Goal: Register for event/course

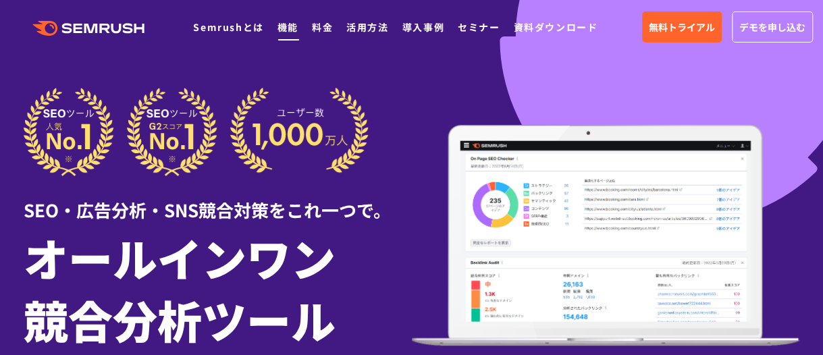
click at [285, 30] on link "機能" at bounding box center [287, 27] width 21 height 14
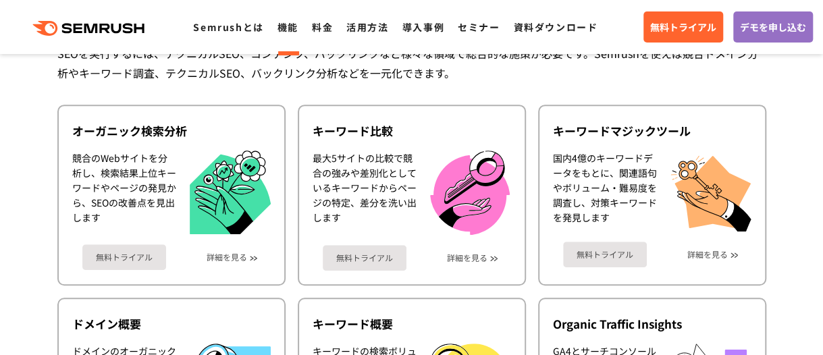
scroll to position [338, 0]
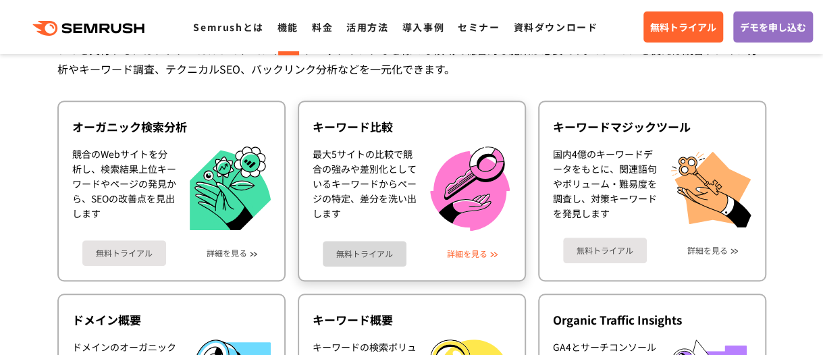
click at [473, 253] on link "詳細を見る" at bounding box center [467, 253] width 41 height 9
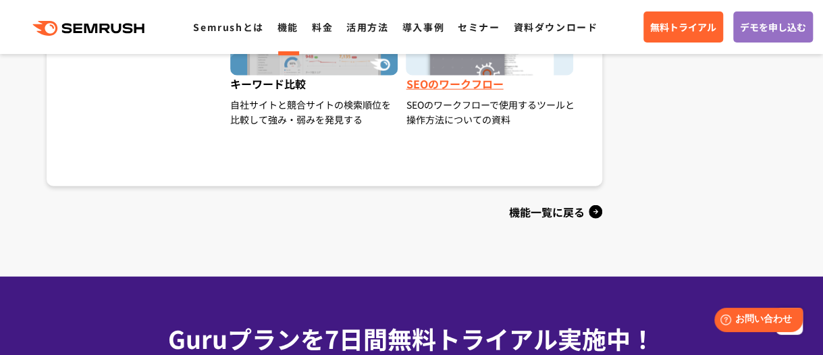
scroll to position [1553, 0]
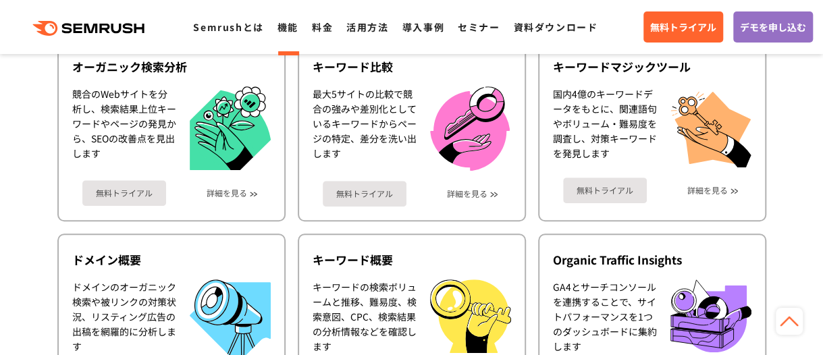
scroll to position [473, 0]
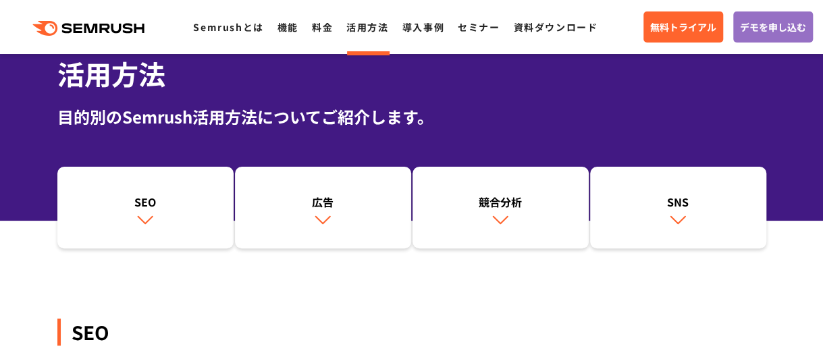
scroll to position [135, 0]
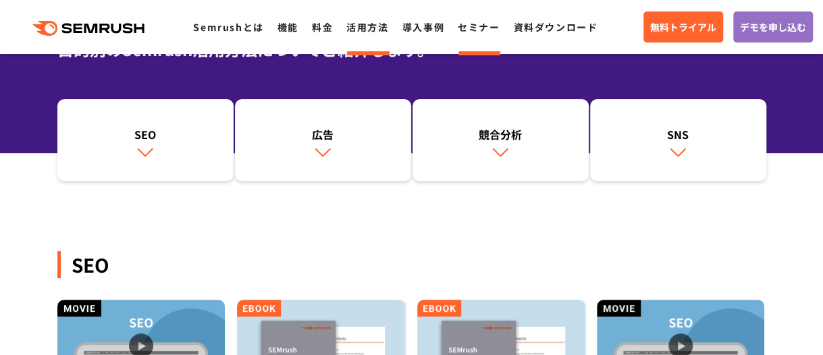
click at [462, 28] on link "セミナー" at bounding box center [479, 27] width 42 height 14
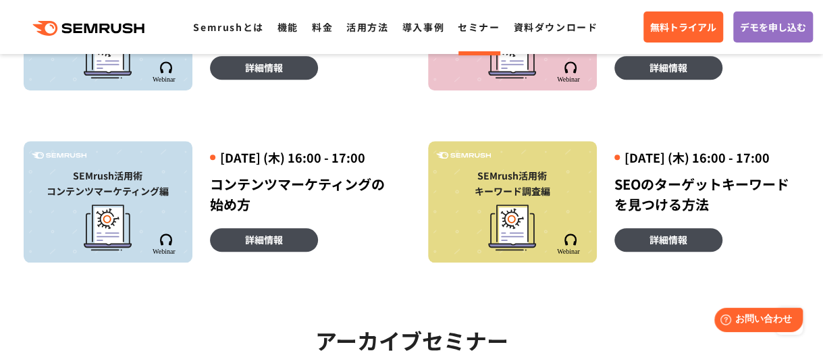
scroll to position [473, 0]
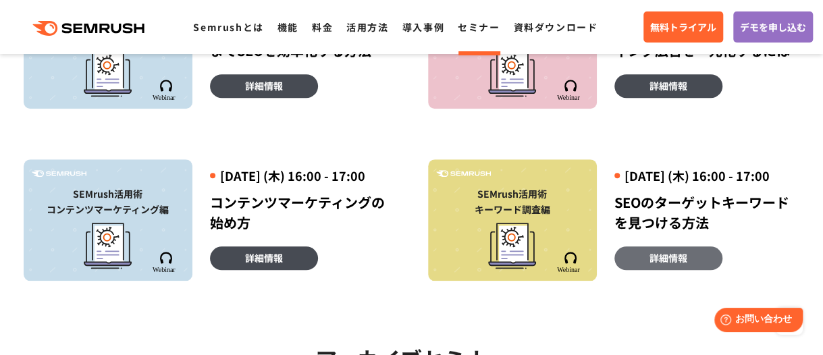
click at [671, 265] on span "詳細情報" at bounding box center [668, 257] width 38 height 15
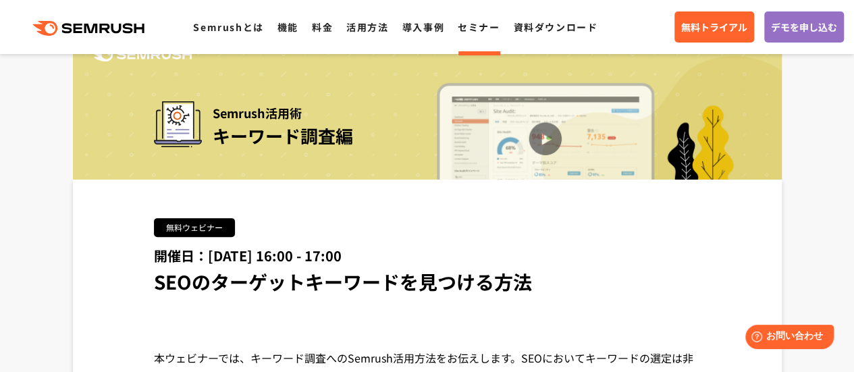
scroll to position [135, 0]
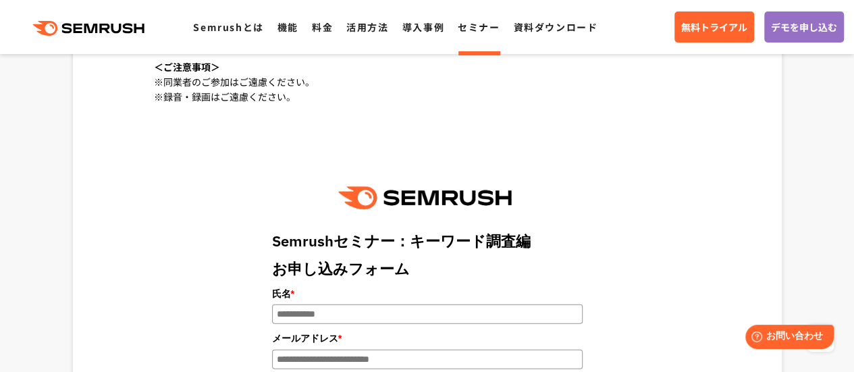
scroll to position [1418, 0]
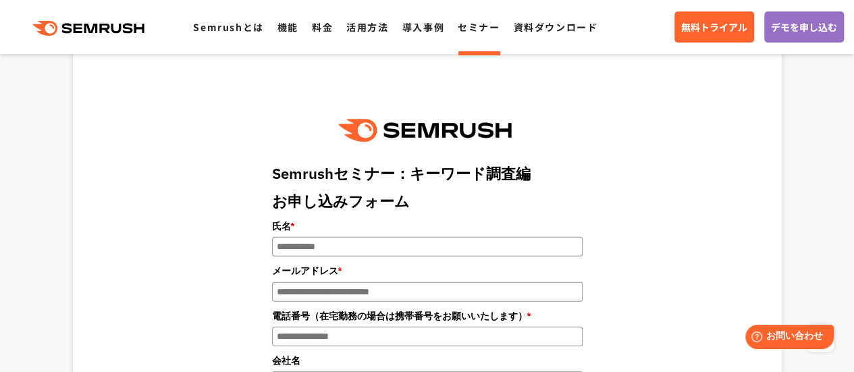
click at [338, 237] on input "氏名 *" at bounding box center [427, 247] width 311 height 20
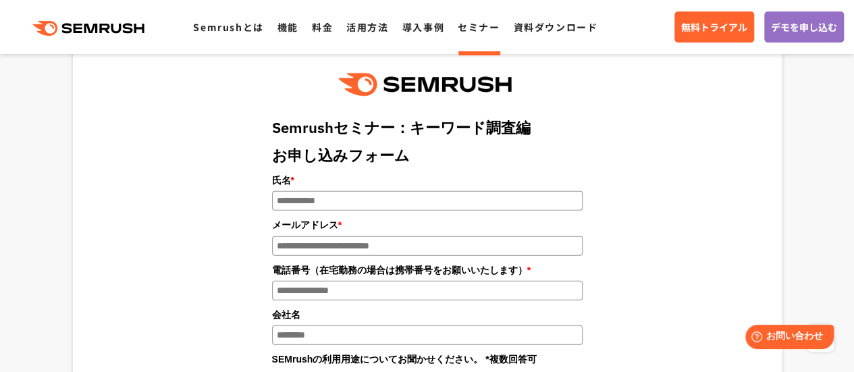
scroll to position [1485, 0]
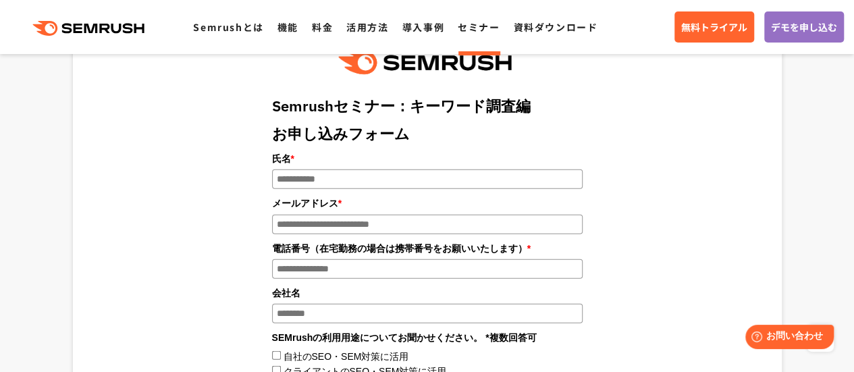
click at [443, 151] on label "氏名 *" at bounding box center [427, 158] width 311 height 15
click at [443, 169] on input "氏名 *" at bounding box center [427, 179] width 311 height 20
click at [441, 169] on input "氏名 *" at bounding box center [427, 179] width 311 height 20
type input "****"
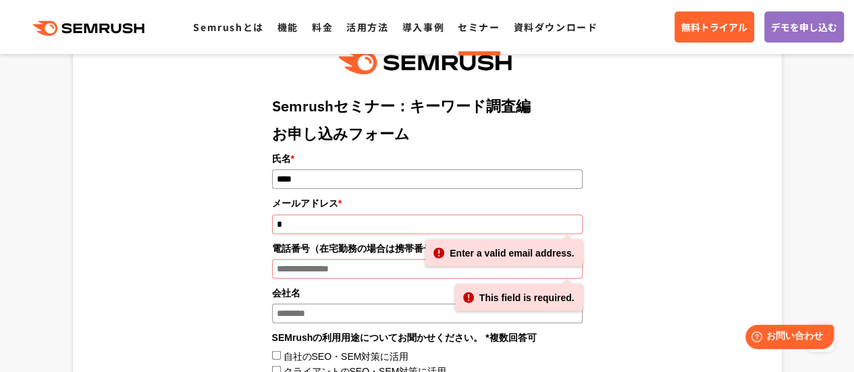
type input "**********"
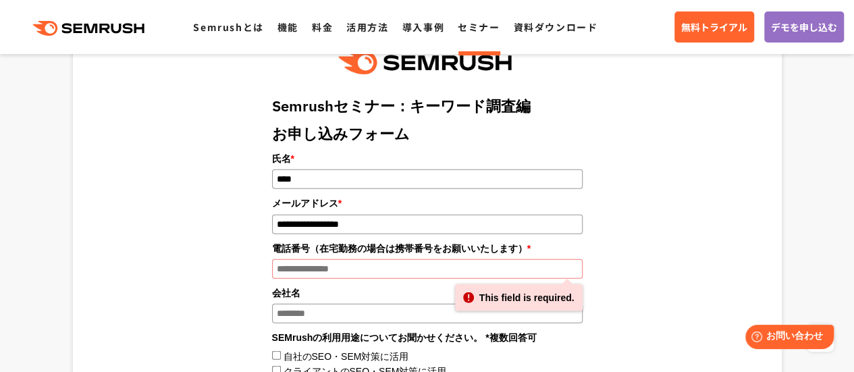
click at [360, 259] on input "電話番号（在宅勤務の場合は携帯番号をお願いいたします） *" at bounding box center [427, 269] width 311 height 20
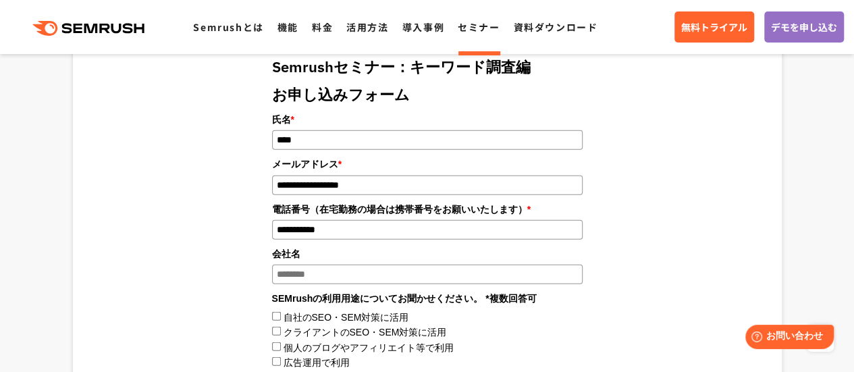
scroll to position [1553, 0]
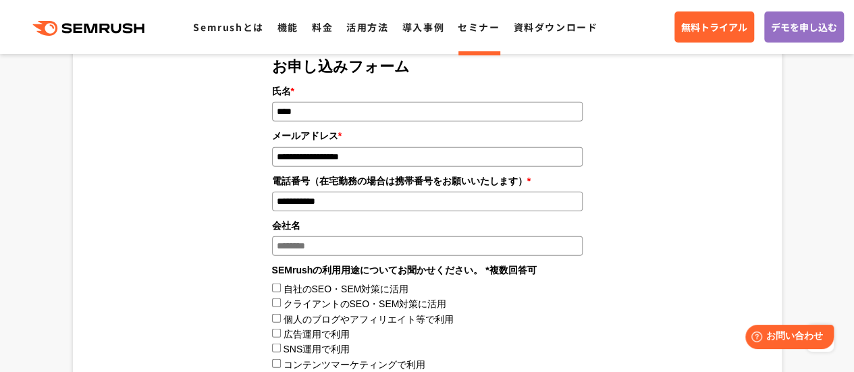
type input "**********"
click at [371, 236] on input "会社名" at bounding box center [427, 246] width 311 height 20
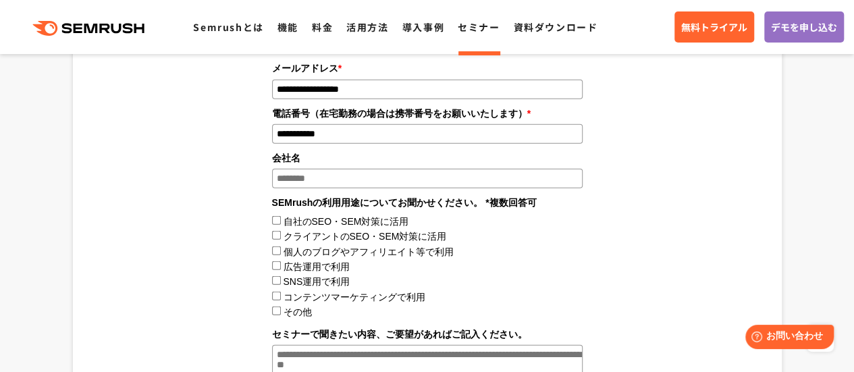
click at [379, 216] on label自社のSEO・SEM対策に活用"] "自社のSEO・SEM対策に活用" at bounding box center [346, 221] width 126 height 11
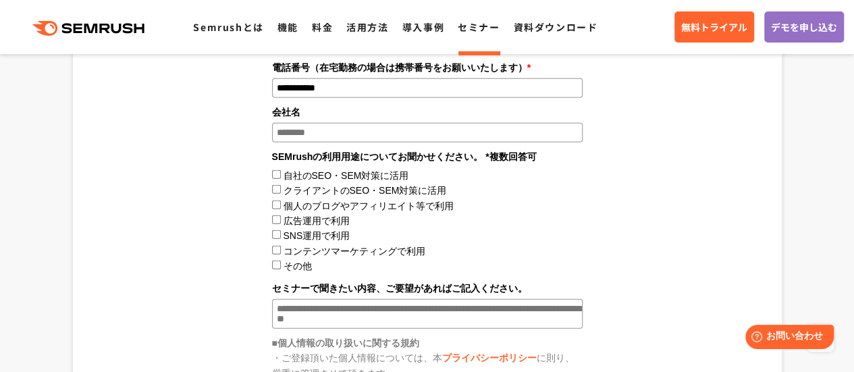
scroll to position [1688, 0]
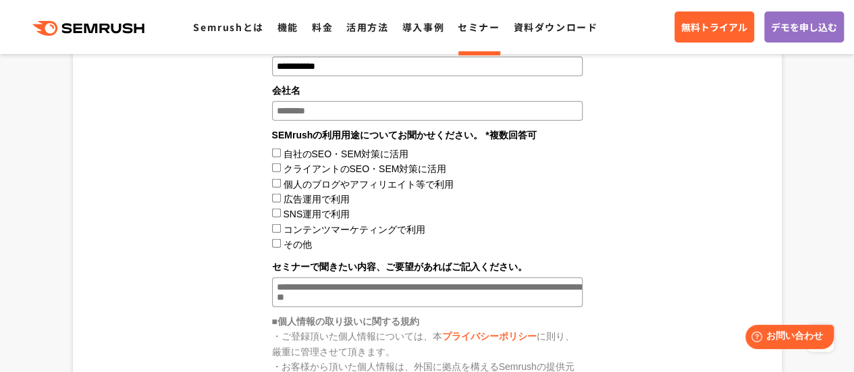
click at [327, 209] on labelSNS運用で利用"] "SNS運用で利用" at bounding box center [316, 214] width 67 height 11
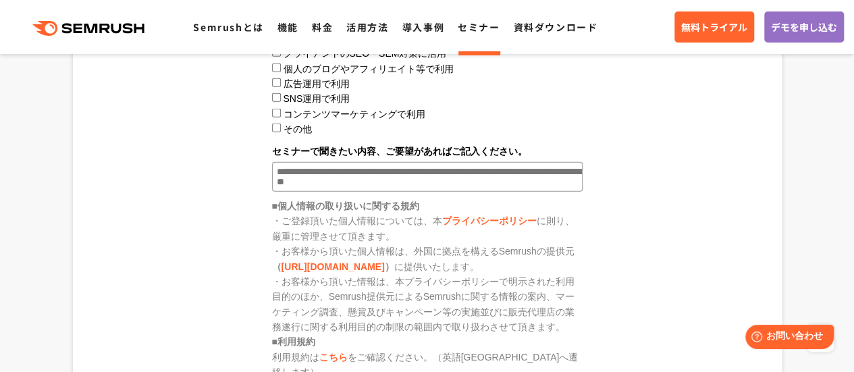
scroll to position [1823, 0]
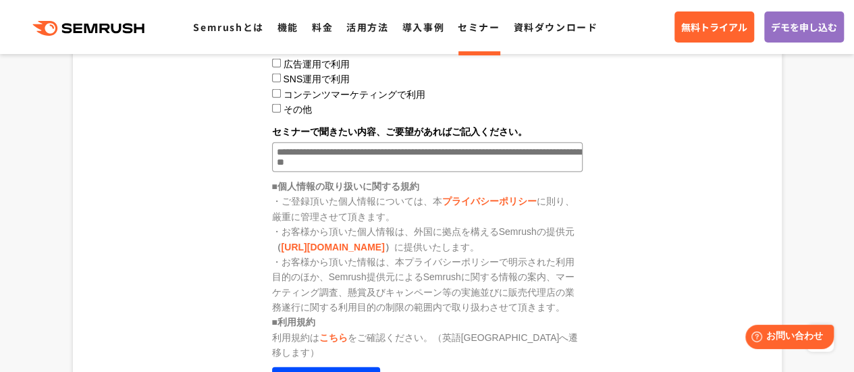
click at [355, 142] on textarea "セミナーで聞きたい内容、ご要望があればご記入ください。" at bounding box center [427, 157] width 311 height 30
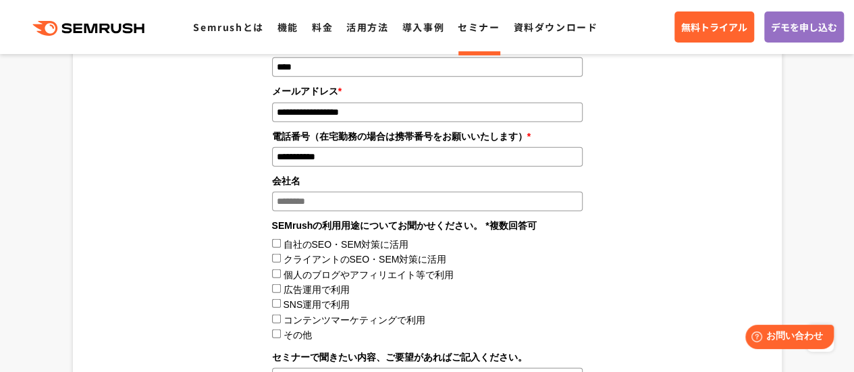
scroll to position [1553, 0]
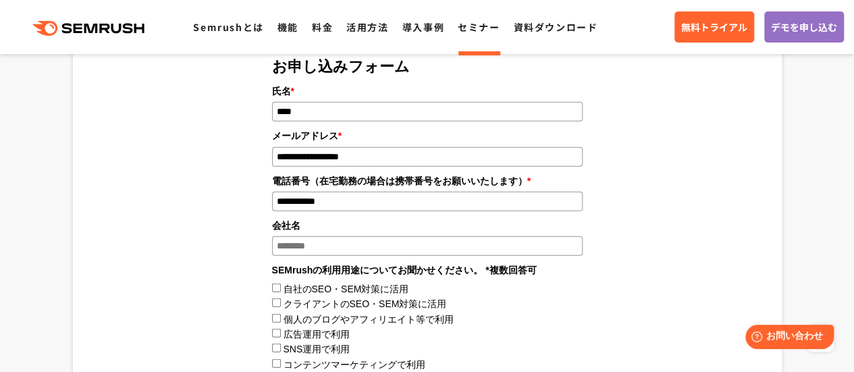
type textarea "**********"
drag, startPoint x: 312, startPoint y: 87, endPoint x: 278, endPoint y: 87, distance: 33.8
click at [278, 102] on input "****" at bounding box center [427, 112] width 311 height 20
click at [315, 102] on input "****" at bounding box center [427, 112] width 311 height 20
drag, startPoint x: 315, startPoint y: 90, endPoint x: 263, endPoint y: 90, distance: 51.3
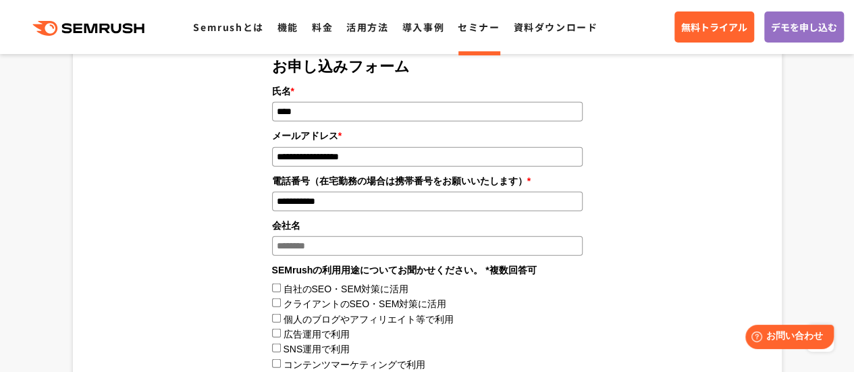
click at [263, 90] on form "**********" at bounding box center [428, 340] width 338 height 768
type input "*"
type input "****"
click at [635, 173] on div "**********" at bounding box center [427, 340] width 547 height 768
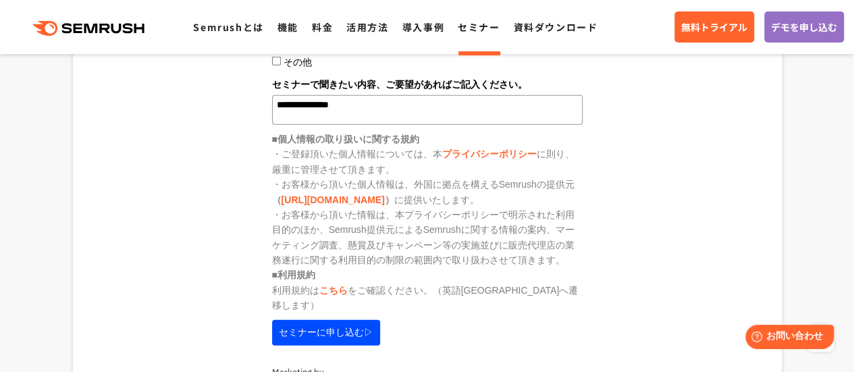
scroll to position [1890, 0]
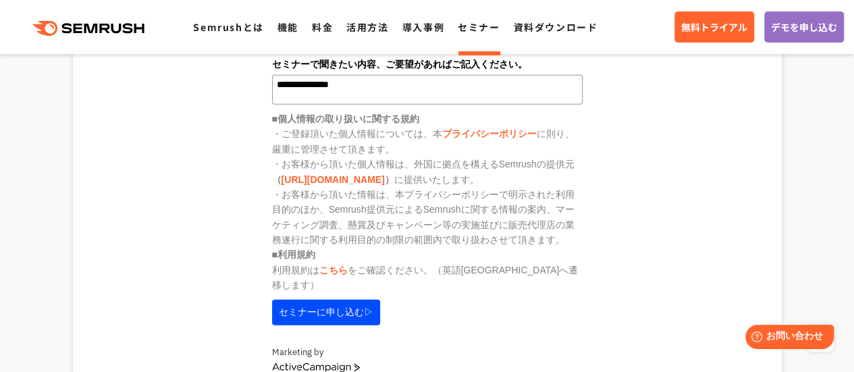
click at [333, 300] on button "セミナーに申し込む▷" at bounding box center [326, 313] width 108 height 26
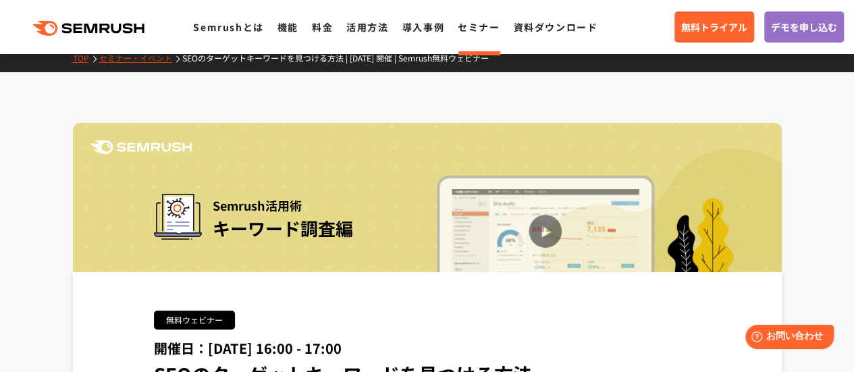
scroll to position [0, 0]
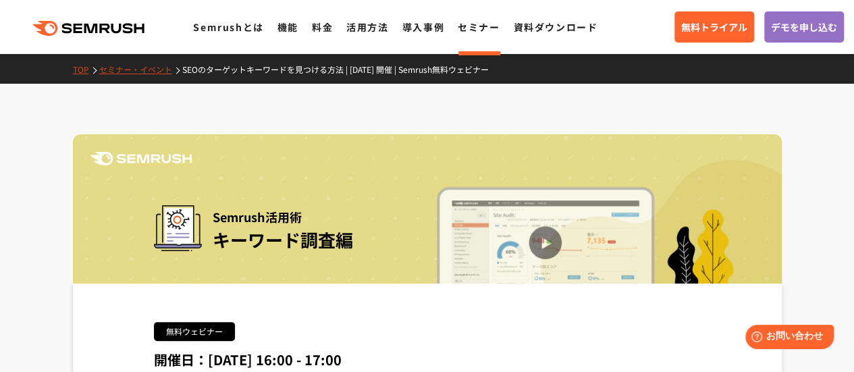
click at [549, 238] on div "Semrush活用術 キーワード調査編" at bounding box center [427, 224] width 709 height 117
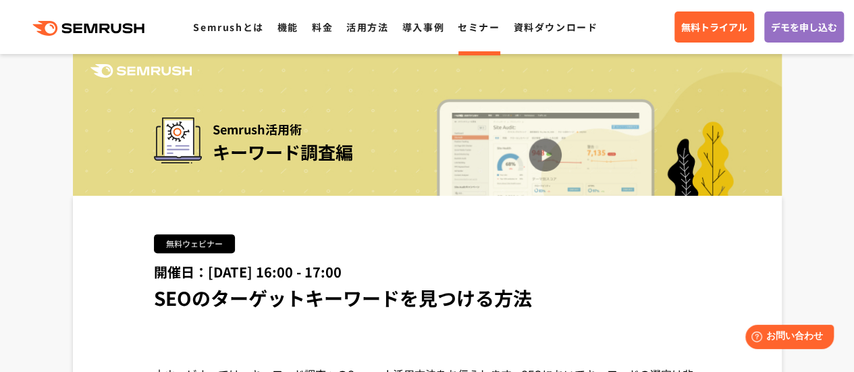
scroll to position [135, 0]
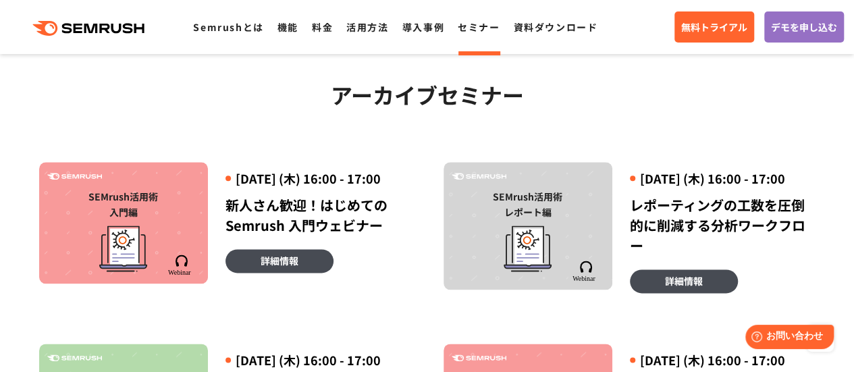
scroll to position [743, 0]
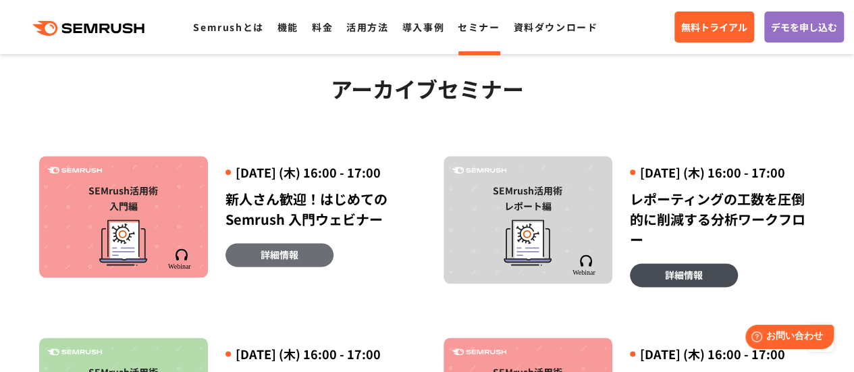
click at [300, 267] on link "詳細情報" at bounding box center [279, 255] width 108 height 24
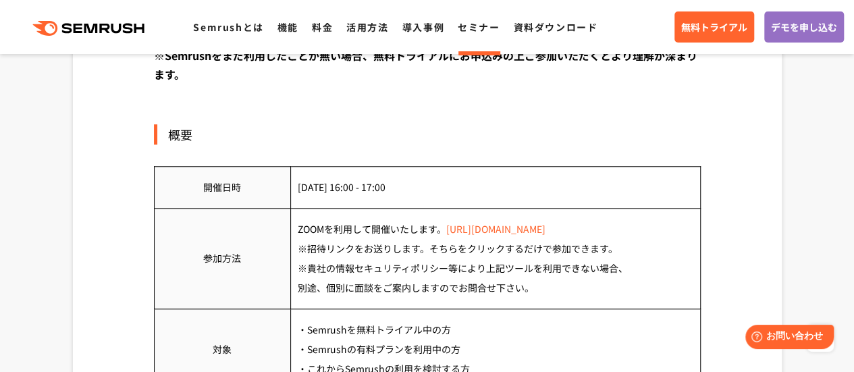
scroll to position [743, 0]
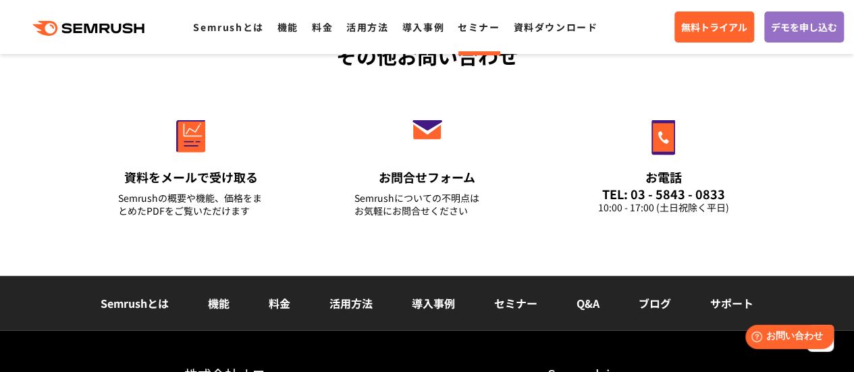
scroll to position [1350, 0]
